Goal: Task Accomplishment & Management: Manage account settings

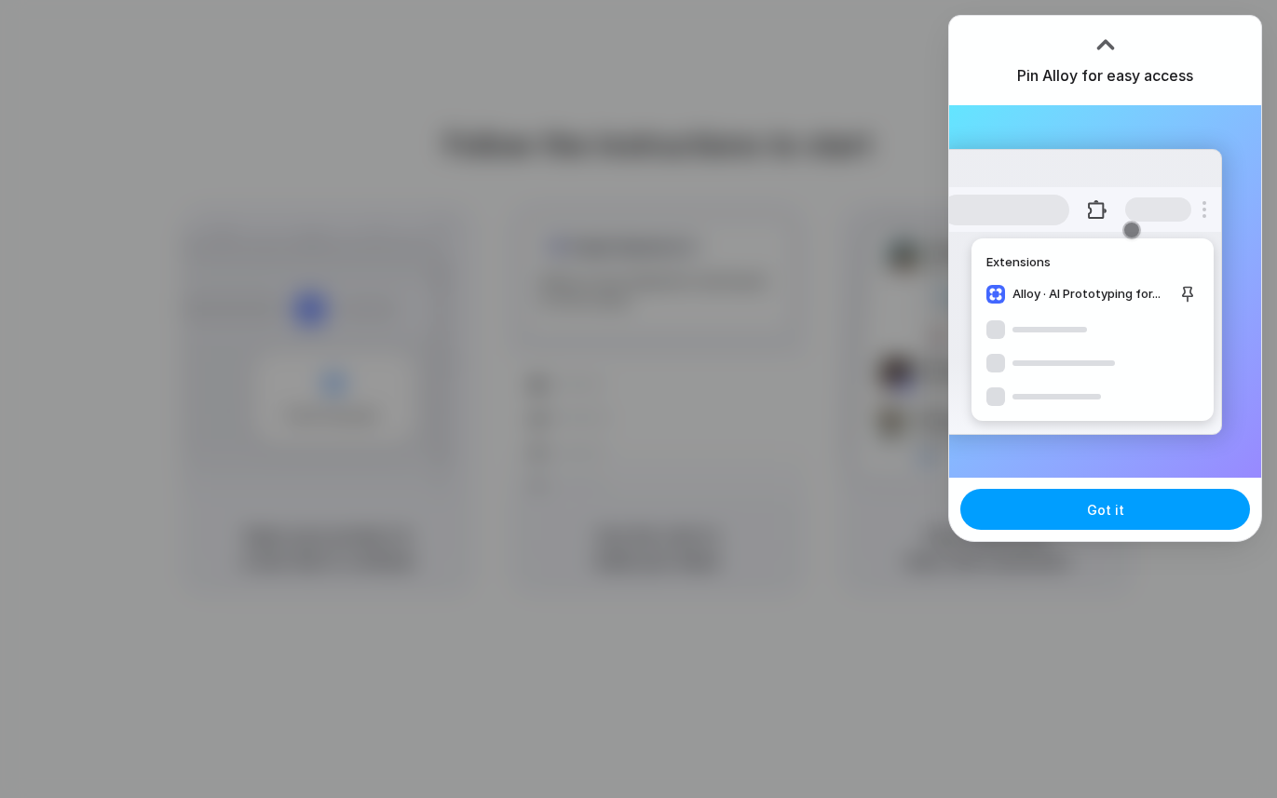
click at [1110, 526] on button "Got it" at bounding box center [1106, 509] width 290 height 41
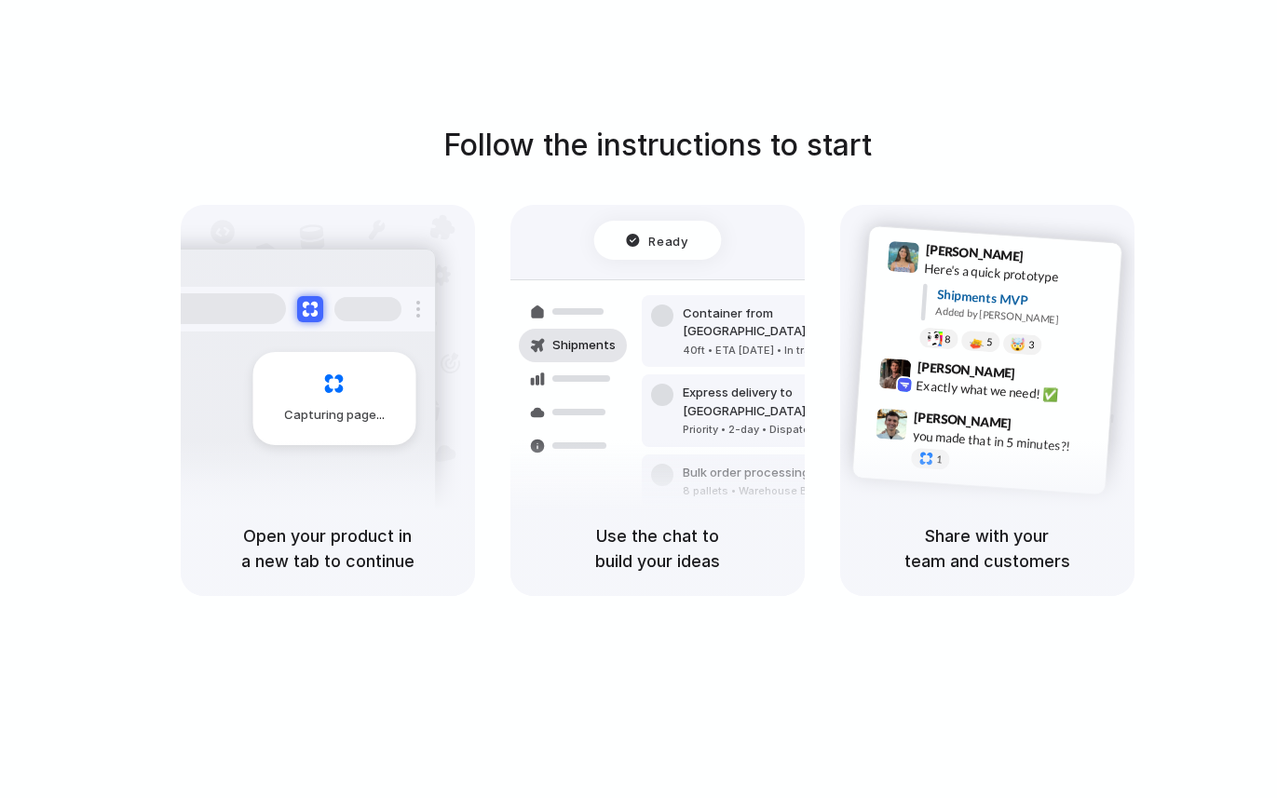
click at [660, 112] on div "Follow the instructions to start Capturing page Open your product in a new tab …" at bounding box center [657, 418] width 1315 height 836
click at [1146, 286] on div "Follow the instructions to start Capturing page Open your product in a new tab …" at bounding box center [657, 359] width 1277 height 473
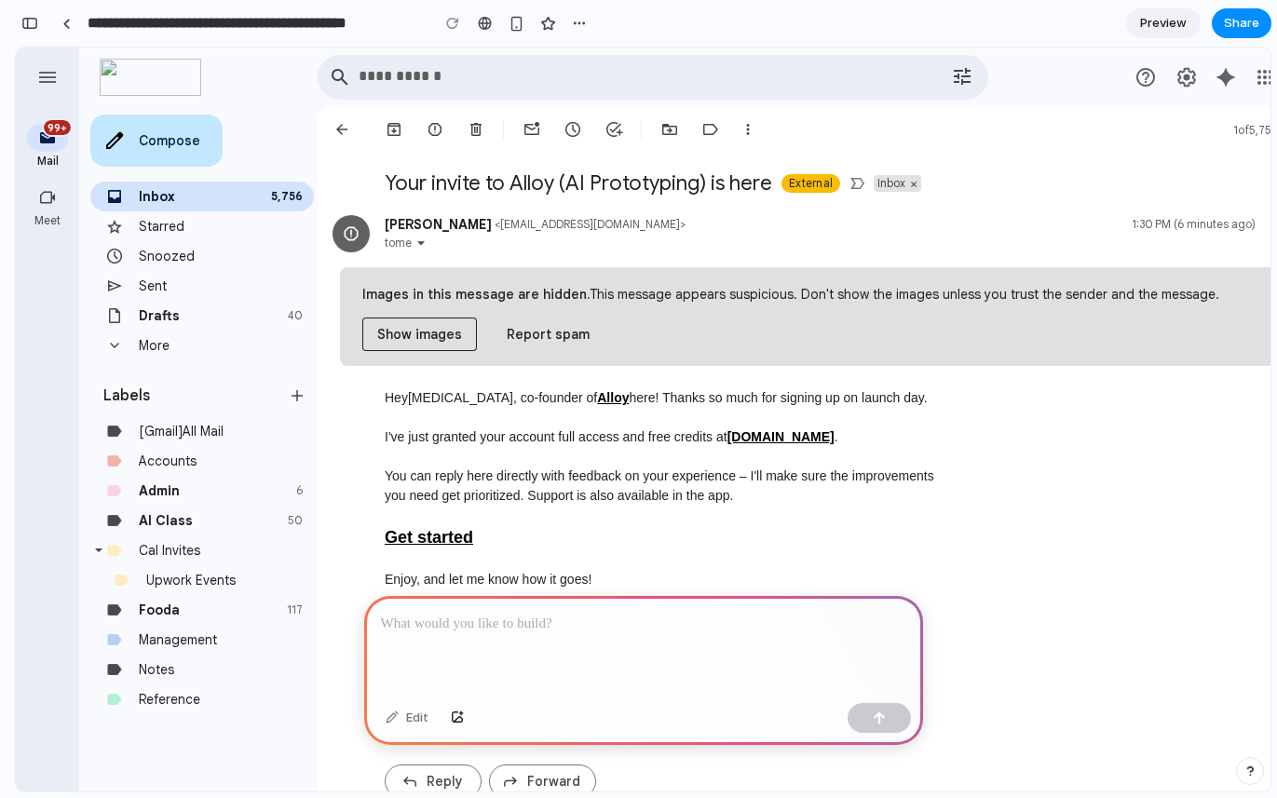
click at [149, 225] on link "Starred" at bounding box center [162, 226] width 46 height 17
click at [512, 640] on div at bounding box center [643, 646] width 559 height 100
click at [75, 23] on link at bounding box center [66, 23] width 28 height 28
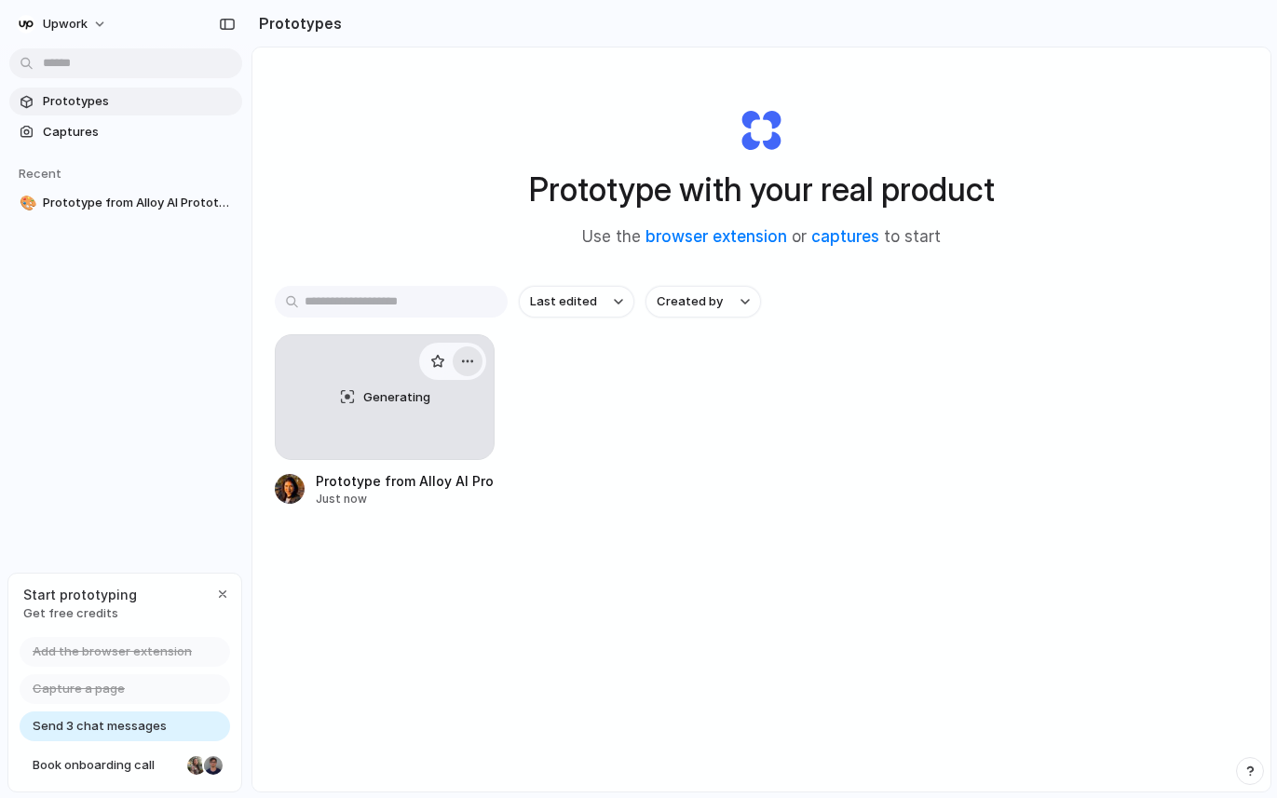
click at [467, 364] on div "button" at bounding box center [467, 361] width 15 height 15
click at [427, 493] on li "Delete" at bounding box center [414, 494] width 132 height 30
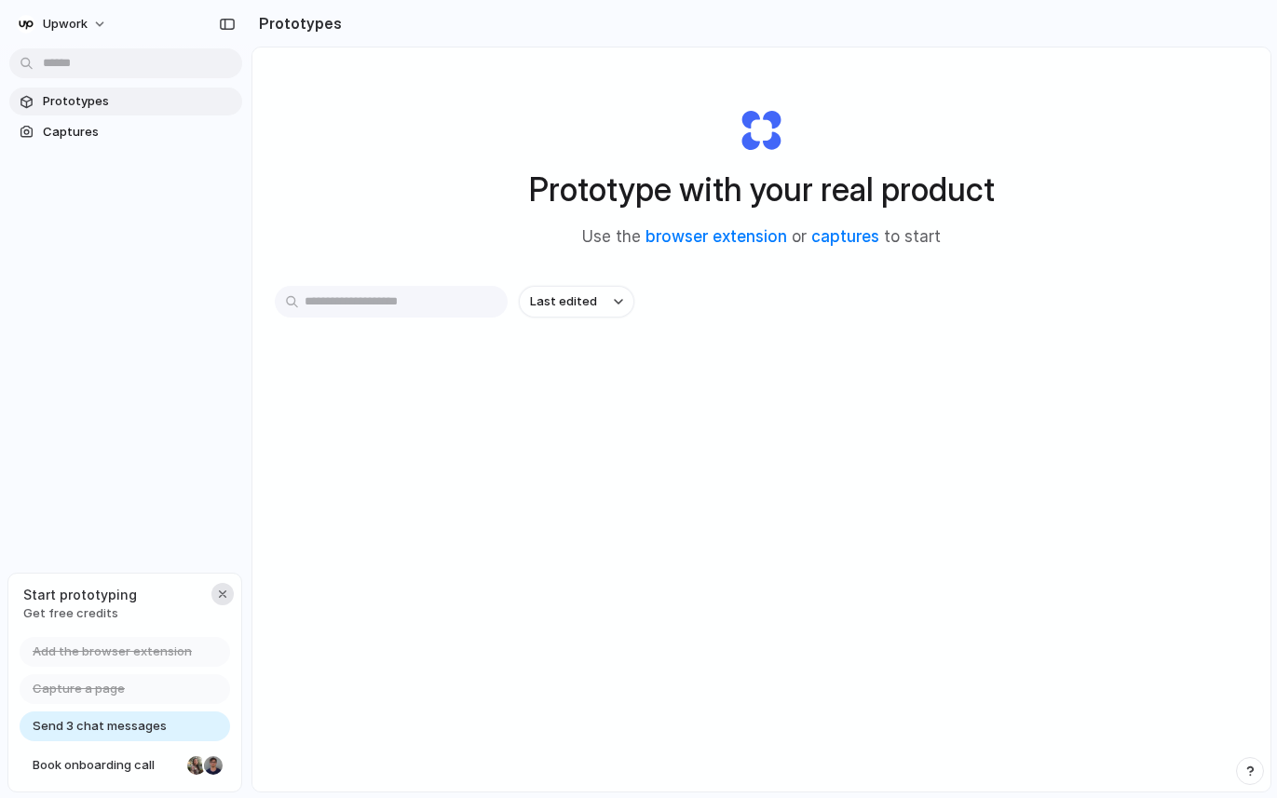
click at [218, 603] on button "button" at bounding box center [222, 594] width 22 height 22
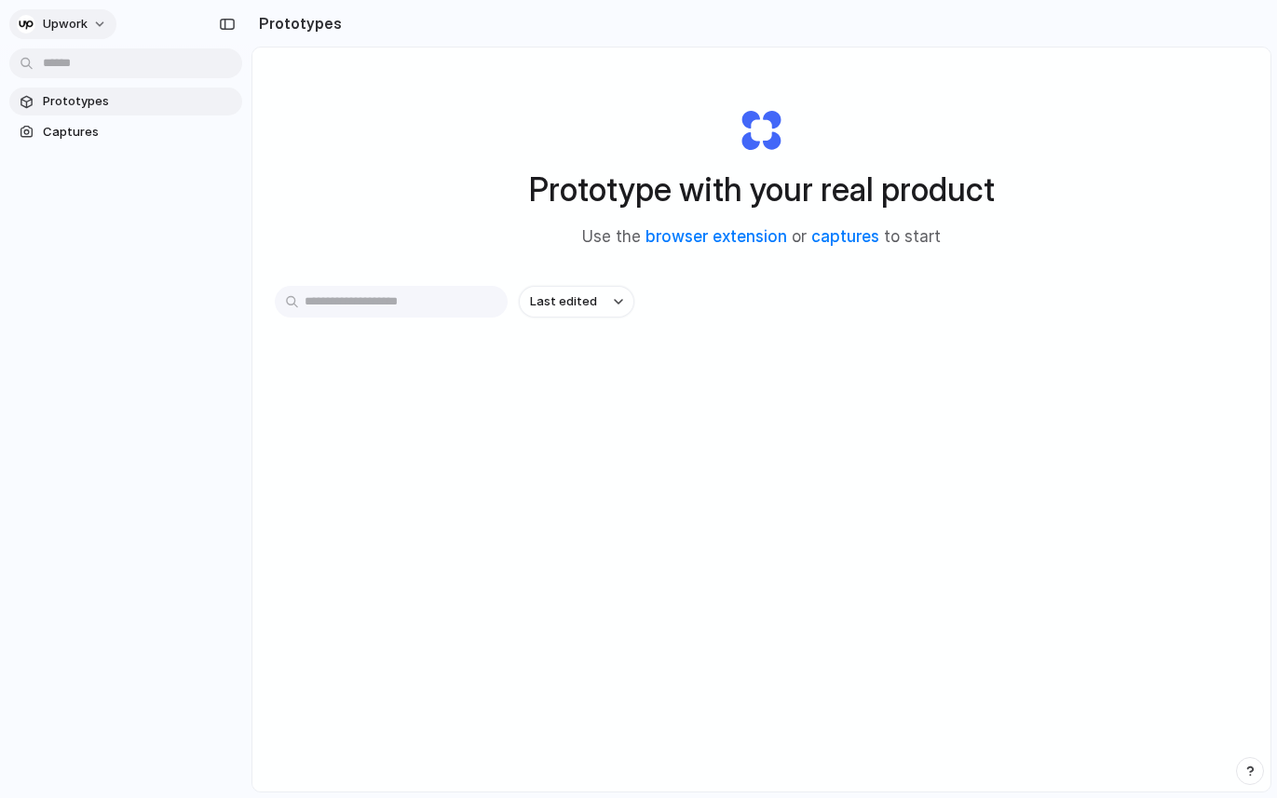
click at [96, 11] on button "Upwork" at bounding box center [62, 24] width 107 height 30
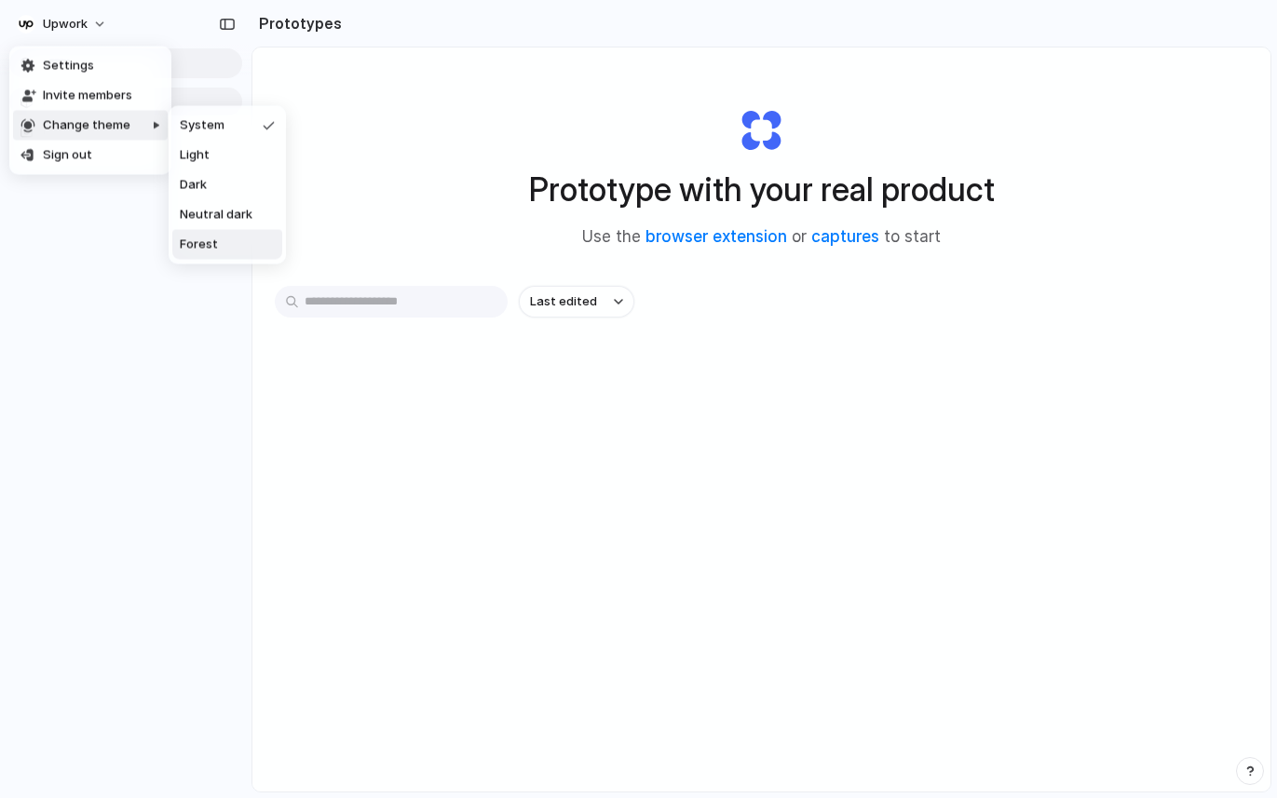
click at [244, 243] on li "Forest" at bounding box center [227, 245] width 110 height 30
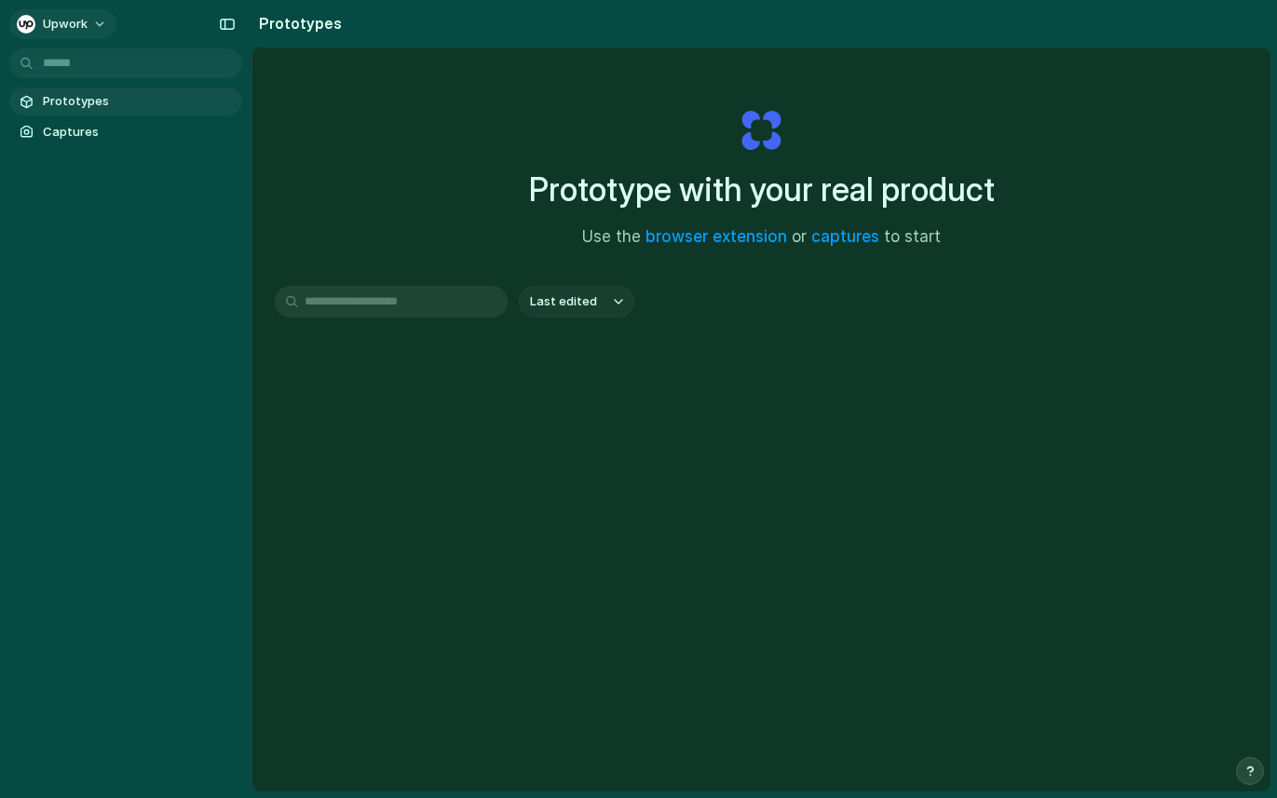
click at [70, 14] on button "Upwork" at bounding box center [62, 24] width 107 height 30
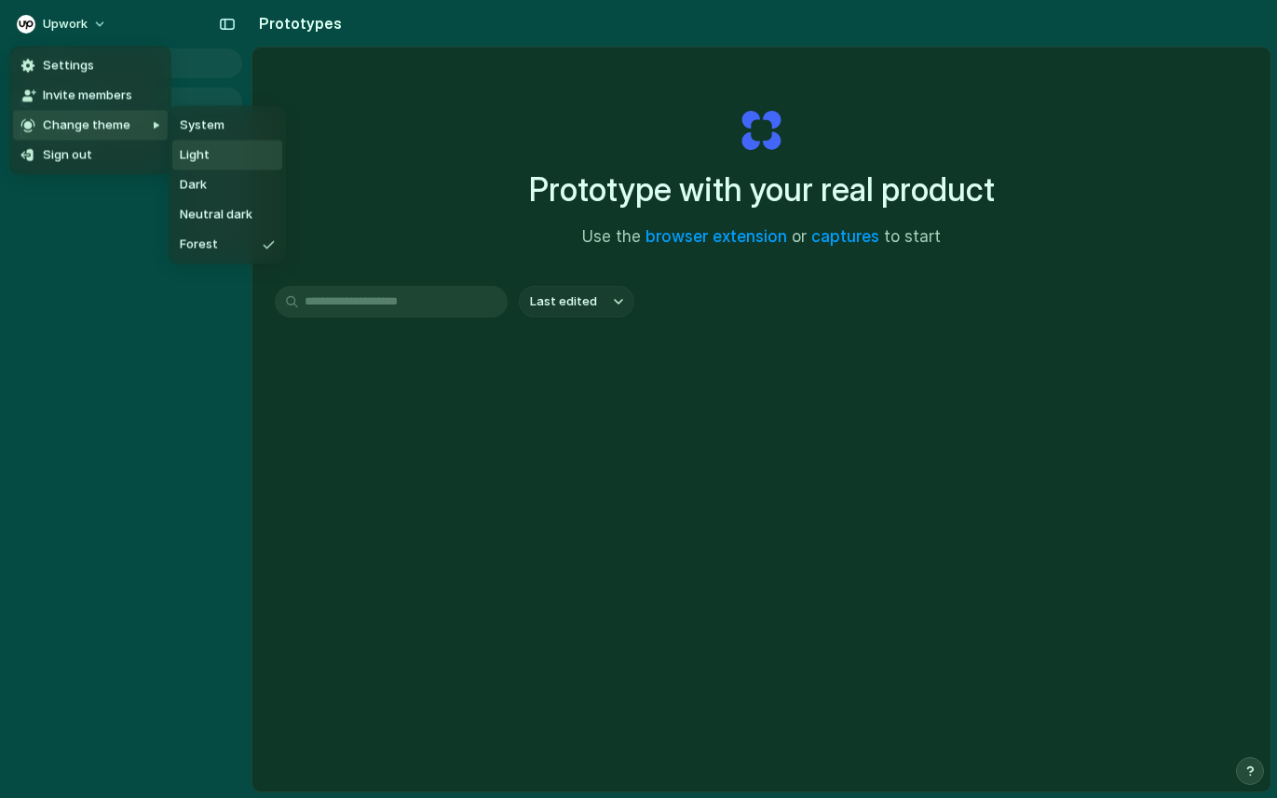
click at [198, 160] on span "Light" at bounding box center [195, 155] width 30 height 19
